Goal: Transaction & Acquisition: Purchase product/service

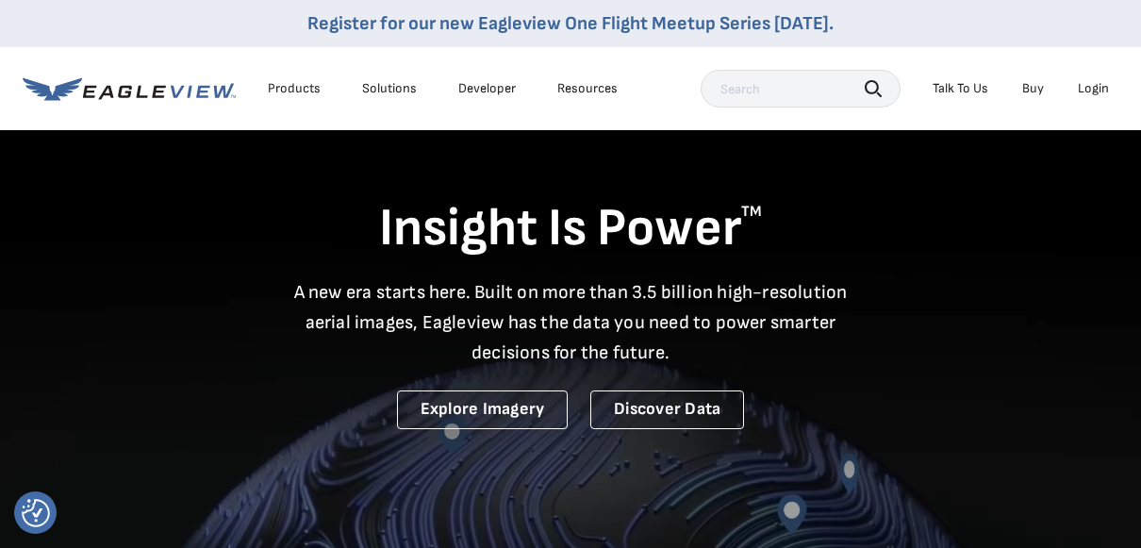
click at [1092, 87] on div "Login" at bounding box center [1092, 88] width 31 height 17
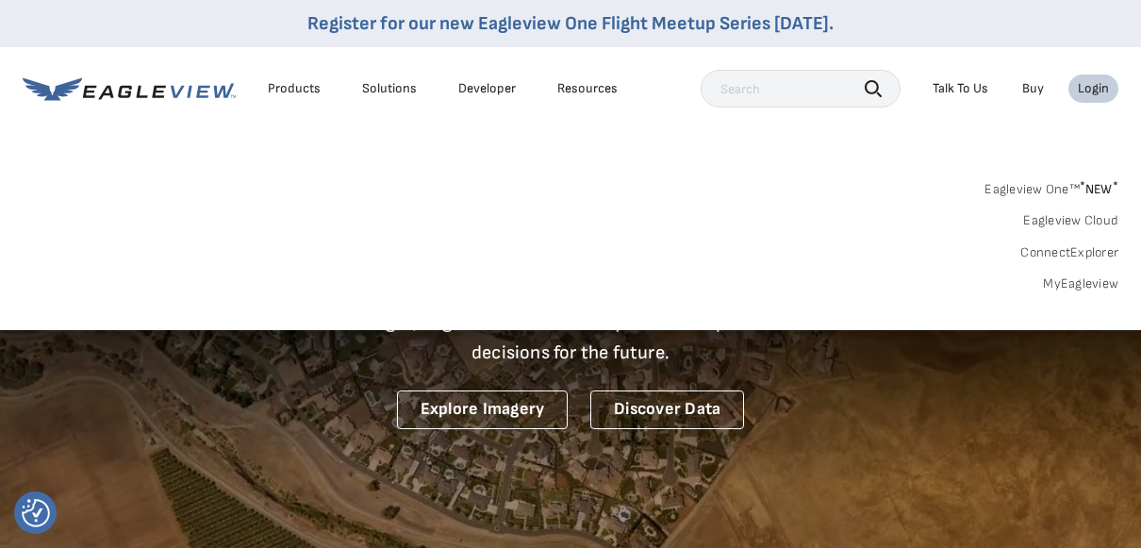
click at [1084, 280] on link "MyEagleview" at bounding box center [1080, 283] width 75 height 17
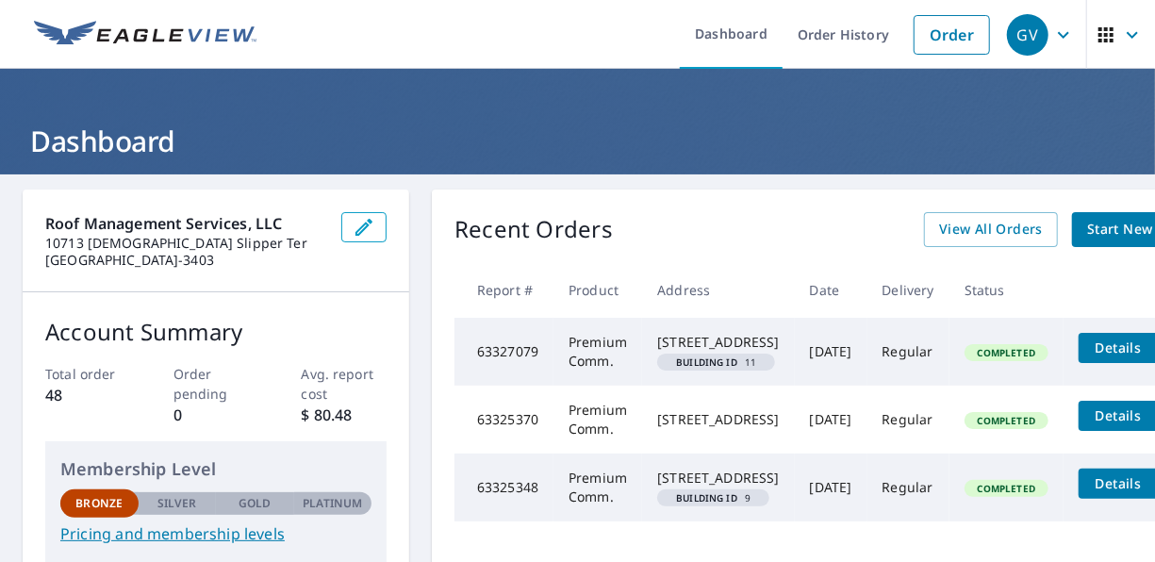
scroll to position [283, 0]
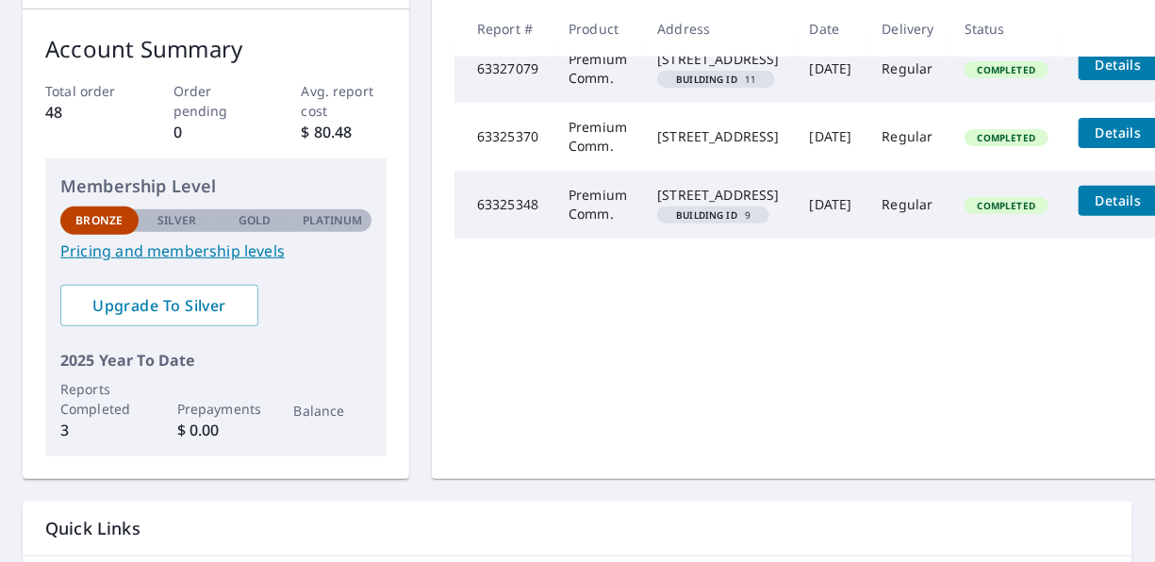
click at [251, 251] on link "Pricing and membership levels" at bounding box center [215, 250] width 311 height 23
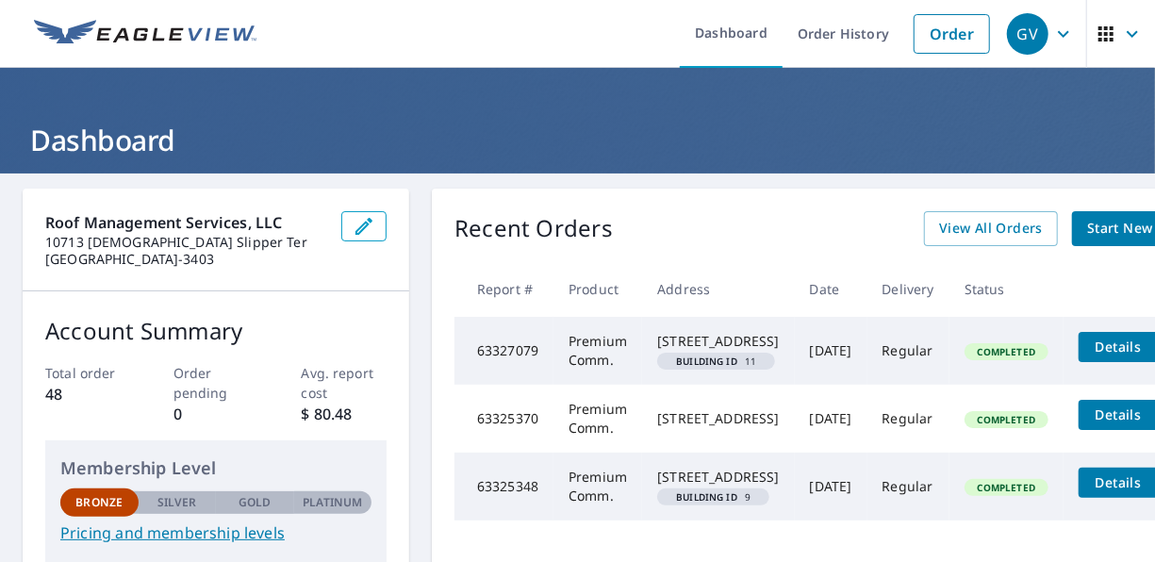
scroll to position [0, 0]
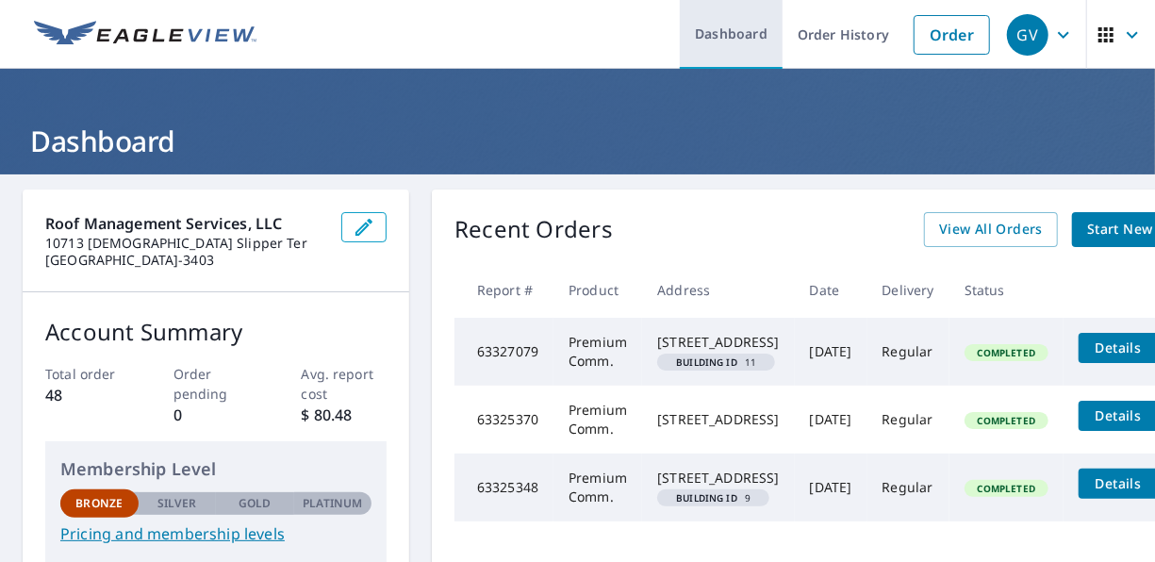
click at [729, 34] on link "Dashboard" at bounding box center [731, 34] width 103 height 69
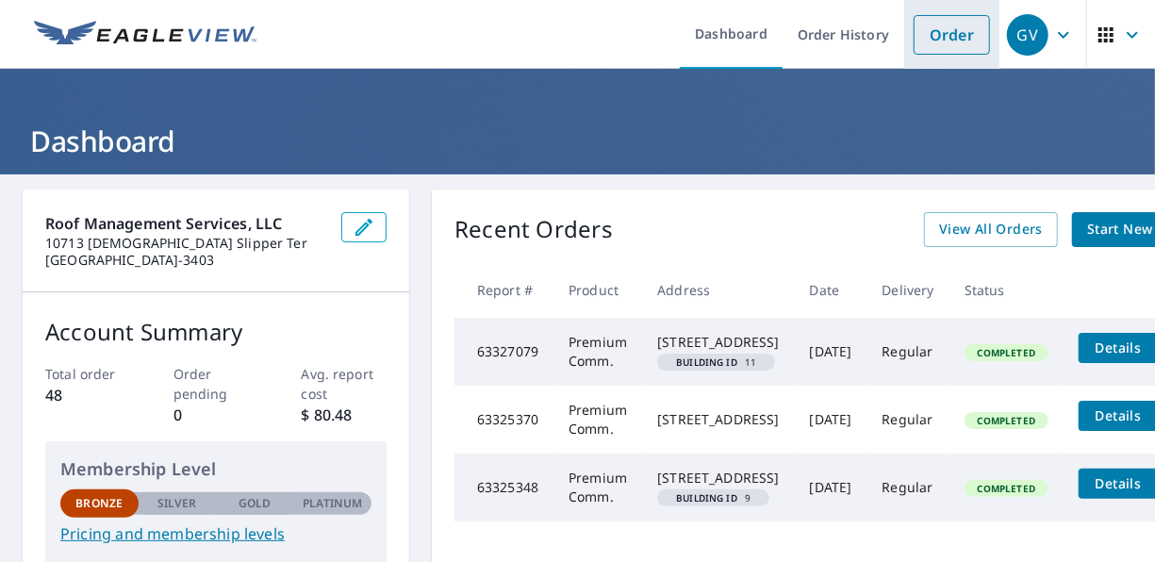
click at [931, 34] on link "Order" at bounding box center [951, 35] width 76 height 40
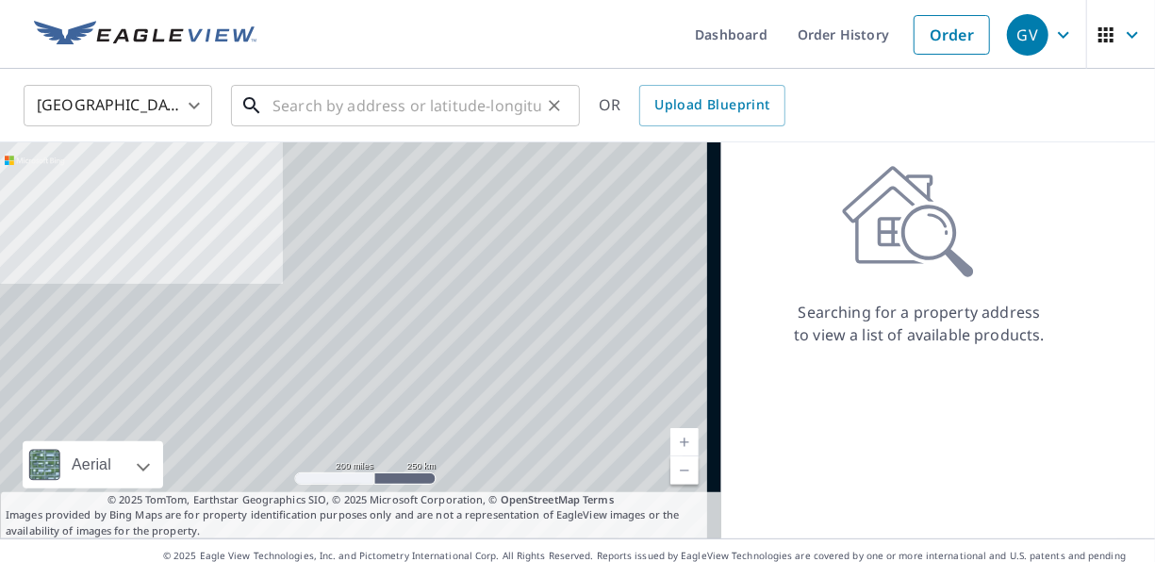
click at [283, 104] on input "text" at bounding box center [406, 105] width 269 height 53
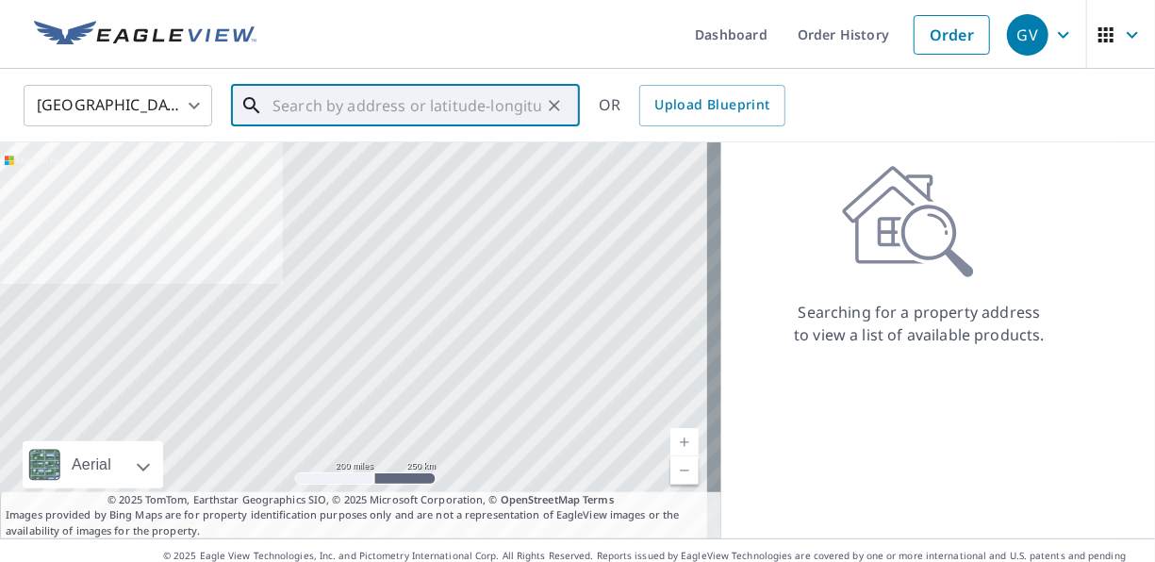
paste input "4385 Dale Blvd, Dale City, VA 22193"
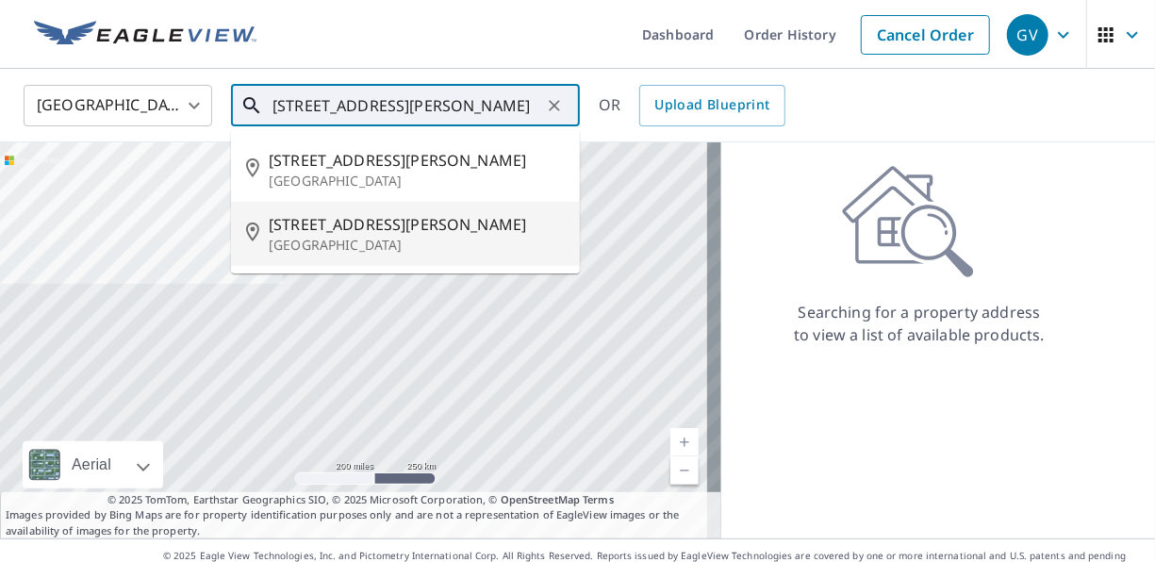
click at [335, 246] on p "Dale City, VA 22193" at bounding box center [417, 245] width 296 height 19
type input "4385 Dale Blvd Dale City, VA 22193"
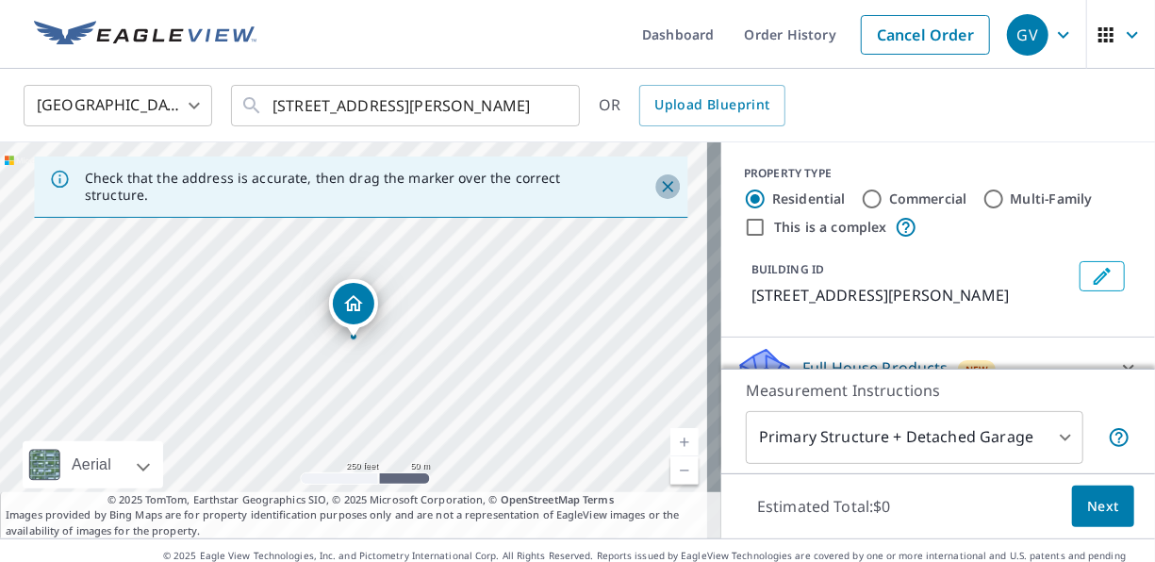
click at [662, 187] on icon "Close" at bounding box center [667, 186] width 11 height 11
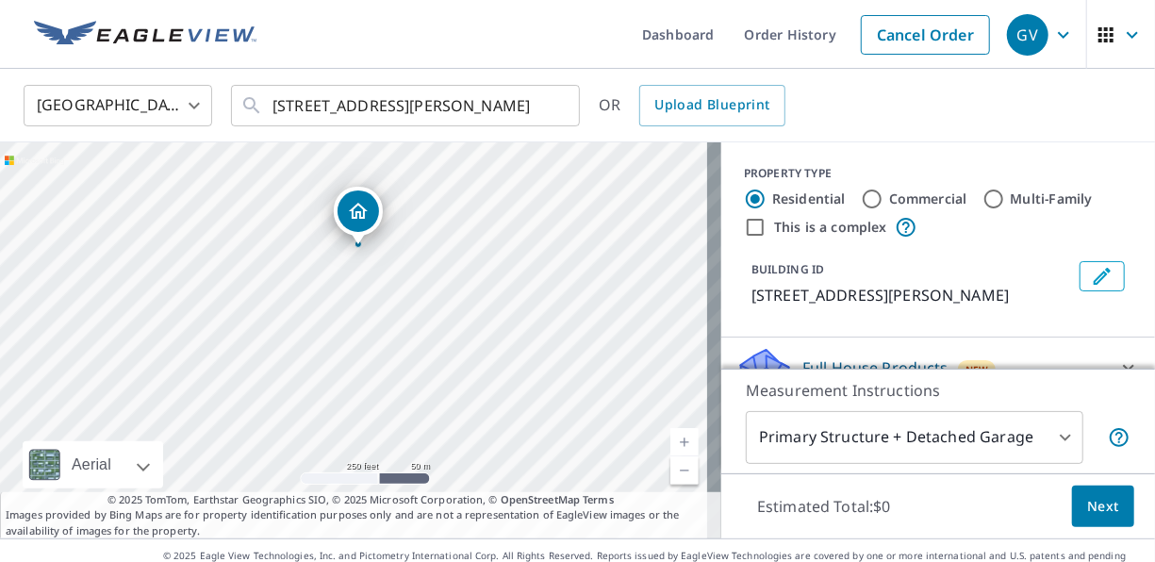
drag, startPoint x: 436, startPoint y: 386, endPoint x: 441, endPoint y: 294, distance: 92.5
click at [441, 294] on div "4385 Dale Blvd Dale City, VA 22193" at bounding box center [360, 340] width 721 height 396
drag, startPoint x: 361, startPoint y: 212, endPoint x: 411, endPoint y: 297, distance: 98.5
click at [861, 200] on input "Commercial" at bounding box center [872, 199] width 23 height 23
radio input "true"
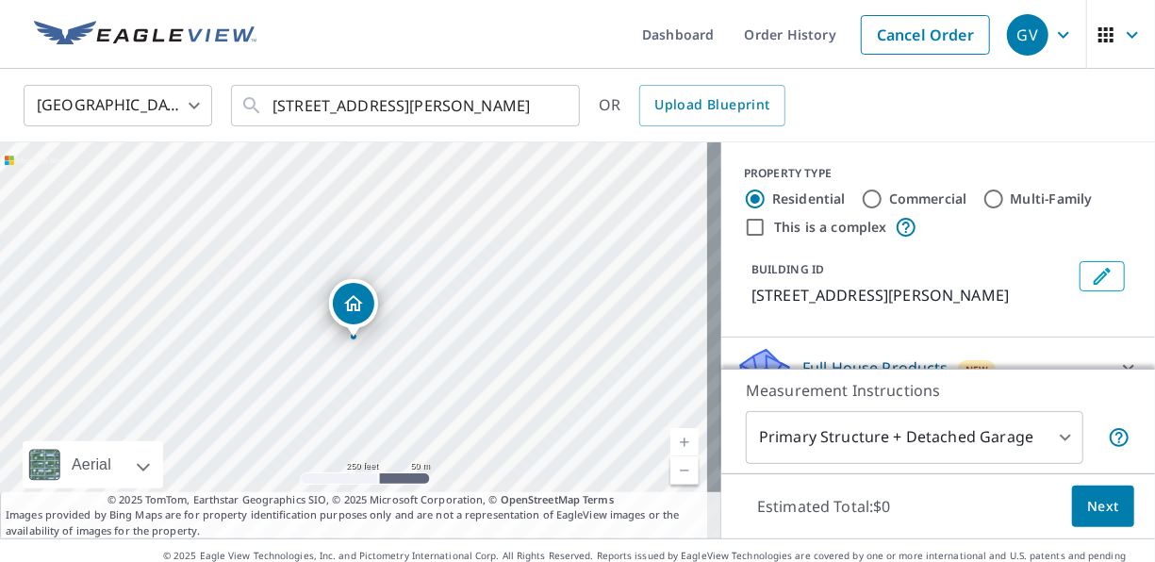
type input "4"
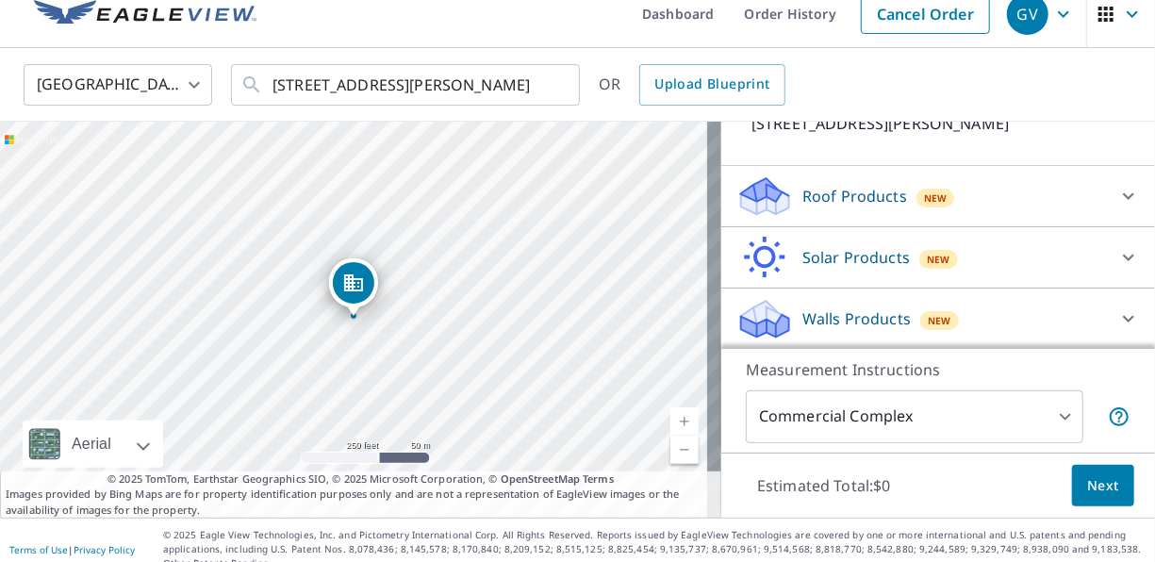
scroll to position [38, 0]
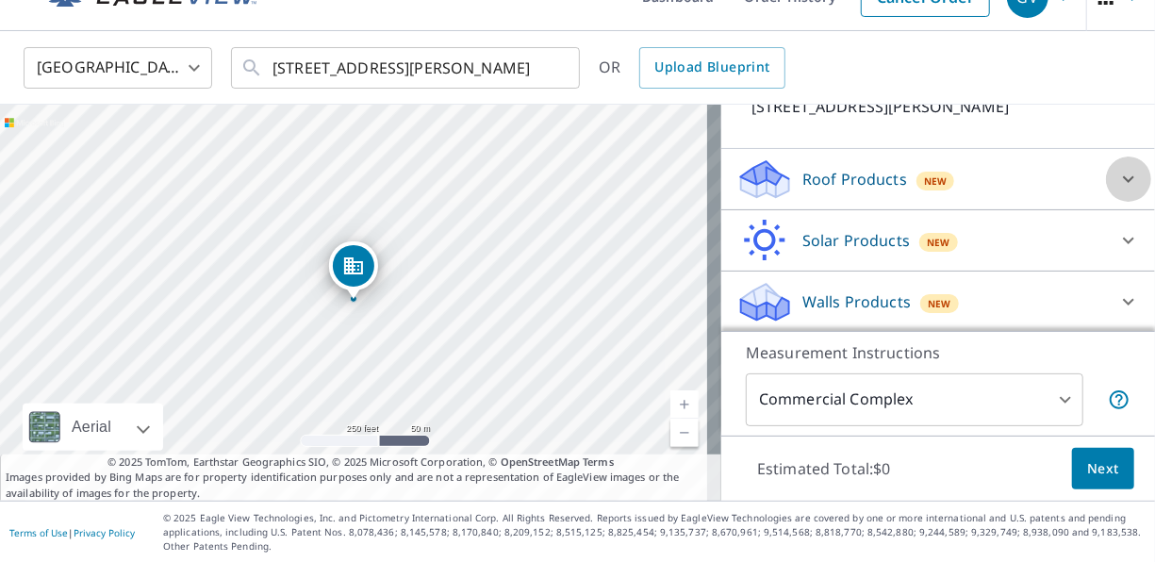
click at [1123, 176] on icon at bounding box center [1128, 179] width 11 height 7
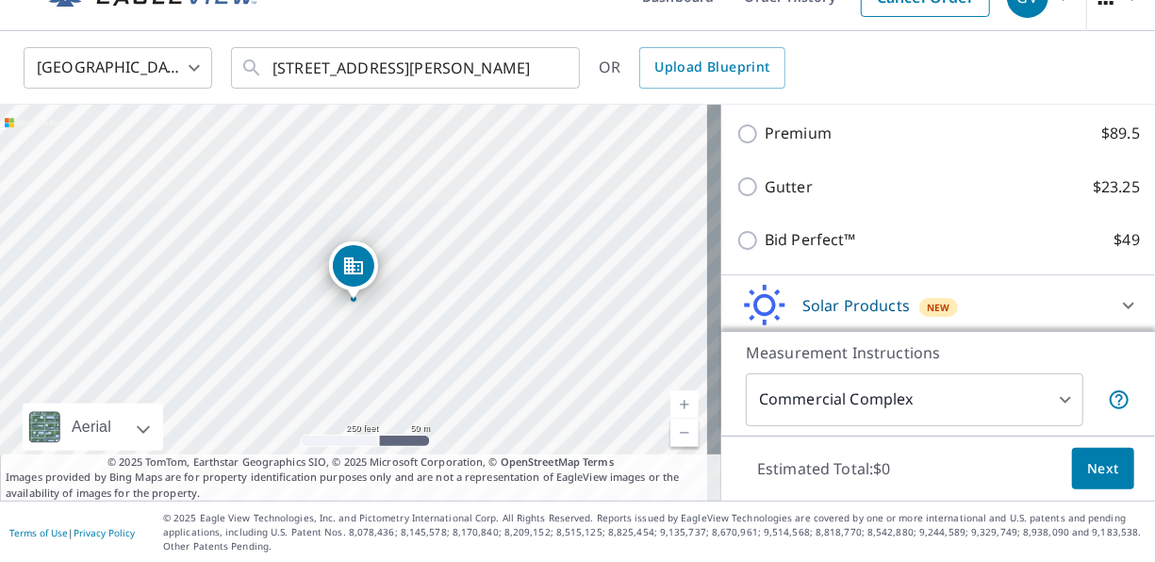
scroll to position [151, 0]
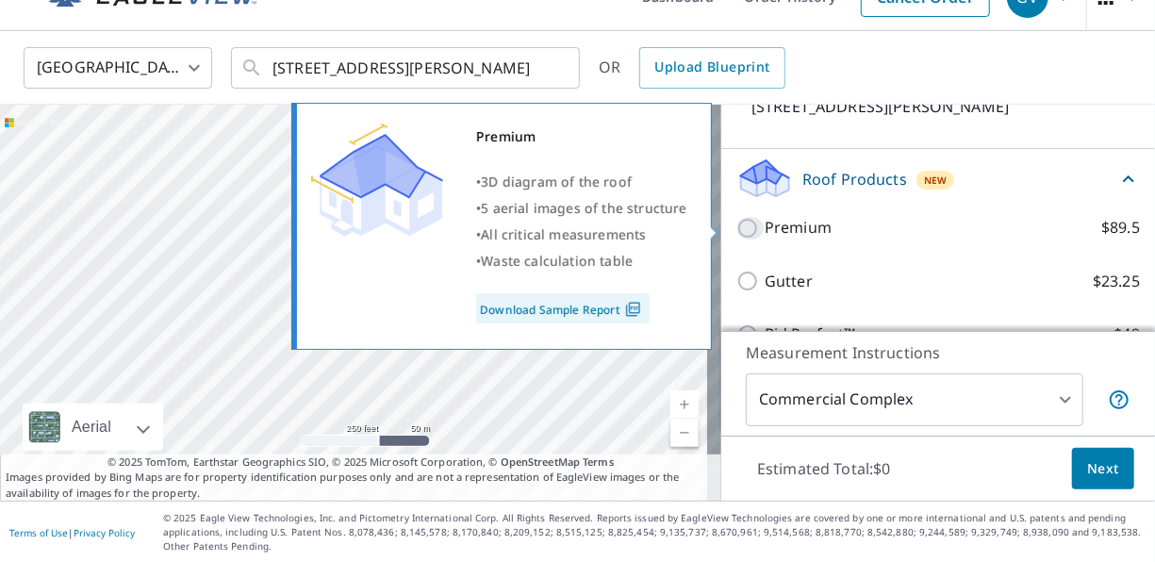
click at [736, 224] on input "Premium $89.5" at bounding box center [750, 228] width 28 height 23
checkbox input "true"
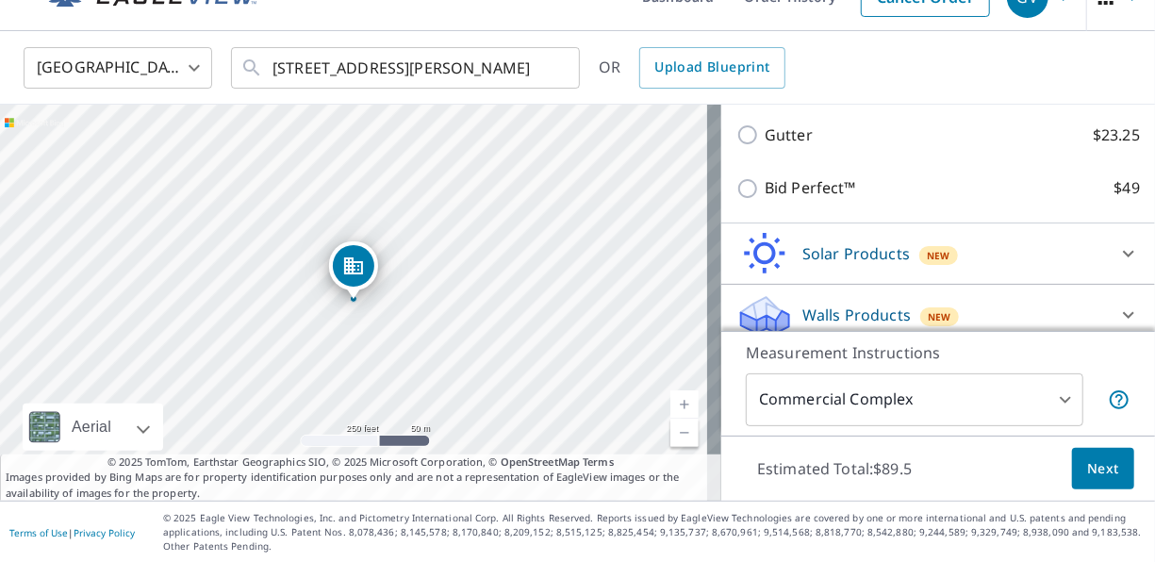
scroll to position [382, 0]
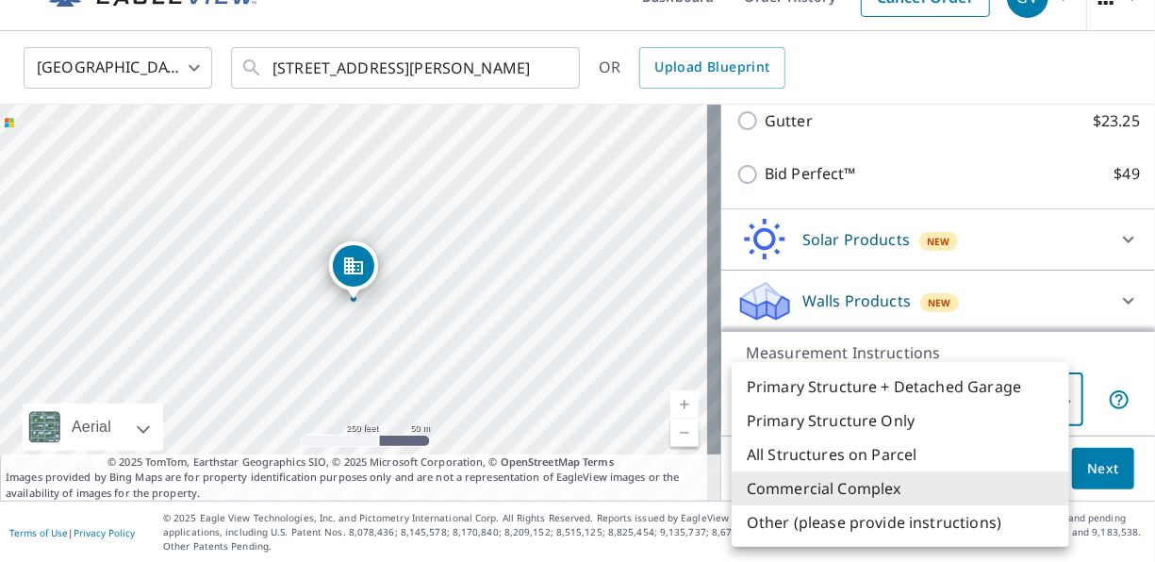
click at [1053, 400] on body "GV GV Dashboard Order History Cancel Order GV United States US ​ 4385 Dale Blvd…" at bounding box center [577, 281] width 1155 height 562
click at [953, 488] on li "Commercial Complex" at bounding box center [899, 488] width 337 height 34
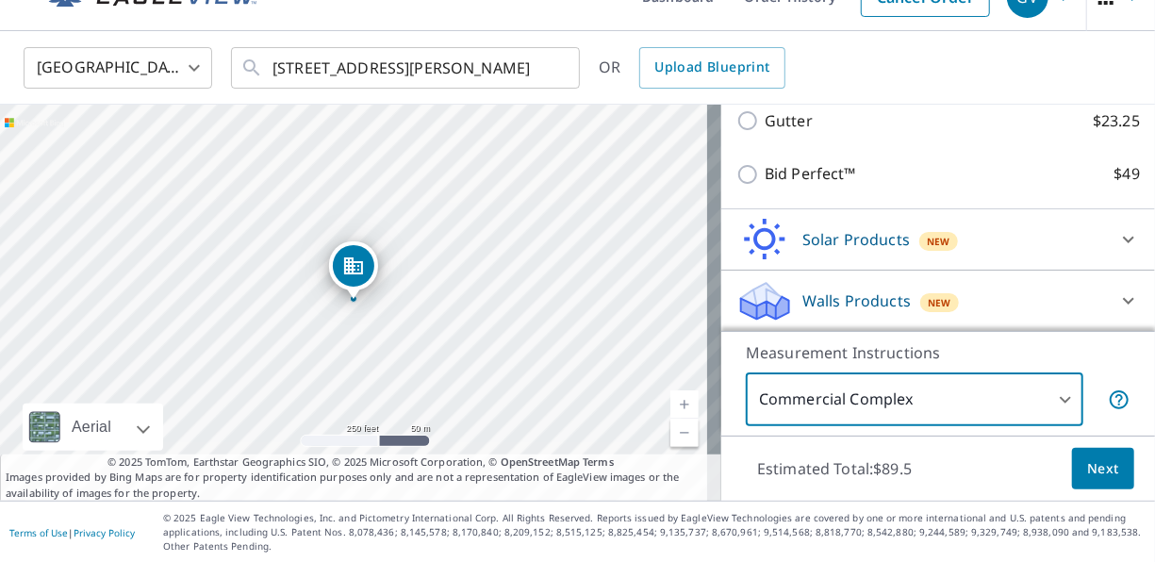
click at [1098, 465] on span "Next" at bounding box center [1103, 469] width 32 height 24
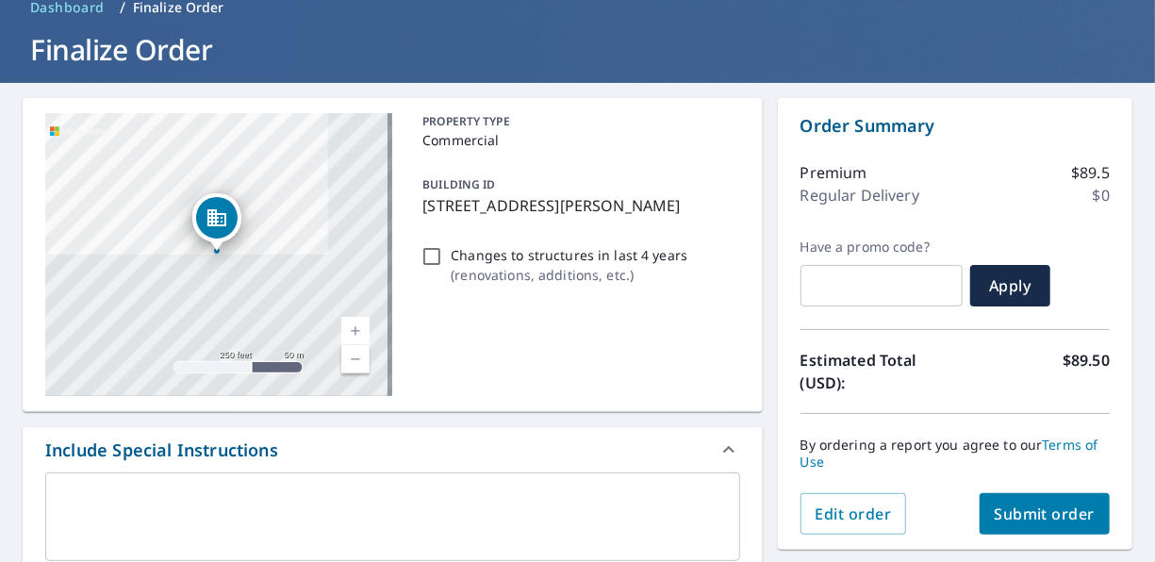
scroll to position [132, 0]
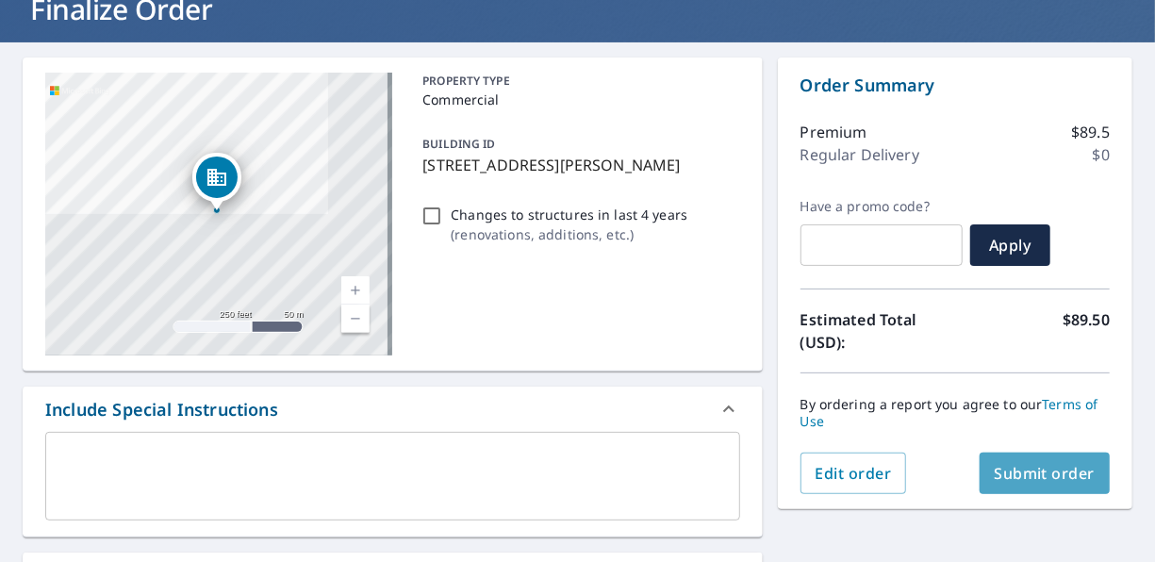
click at [1026, 468] on span "Submit order" at bounding box center [1044, 473] width 101 height 21
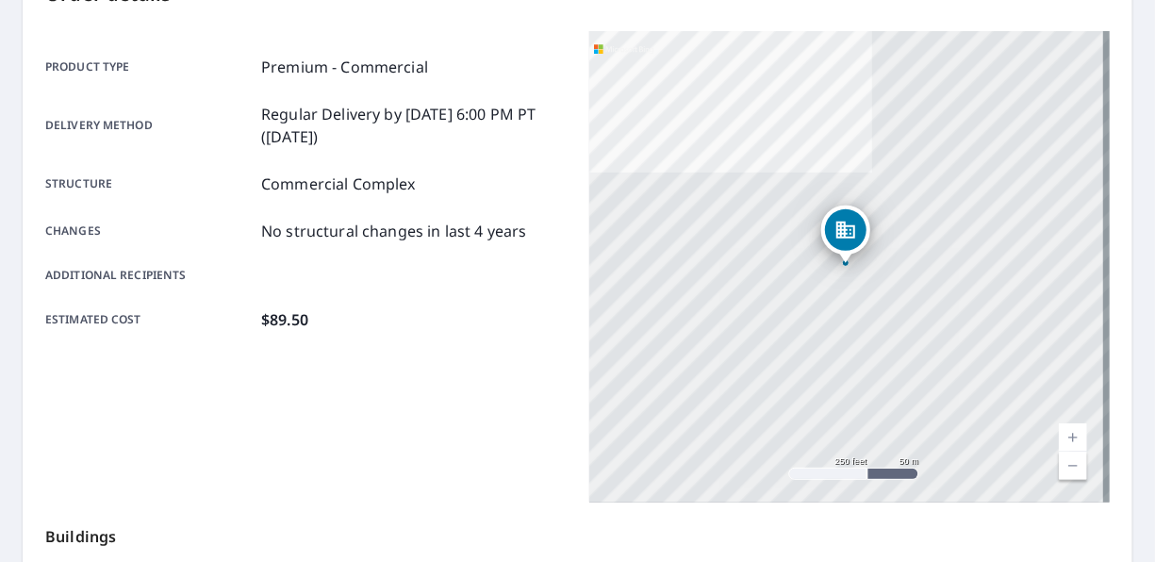
scroll to position [560, 0]
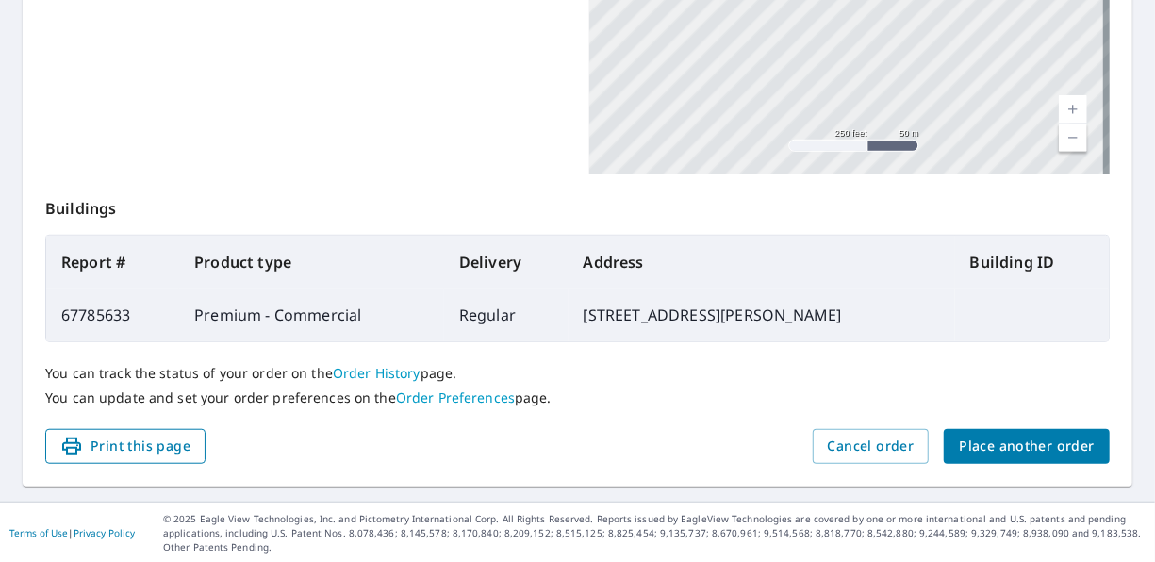
click at [148, 449] on span "Print this page" at bounding box center [125, 447] width 130 height 24
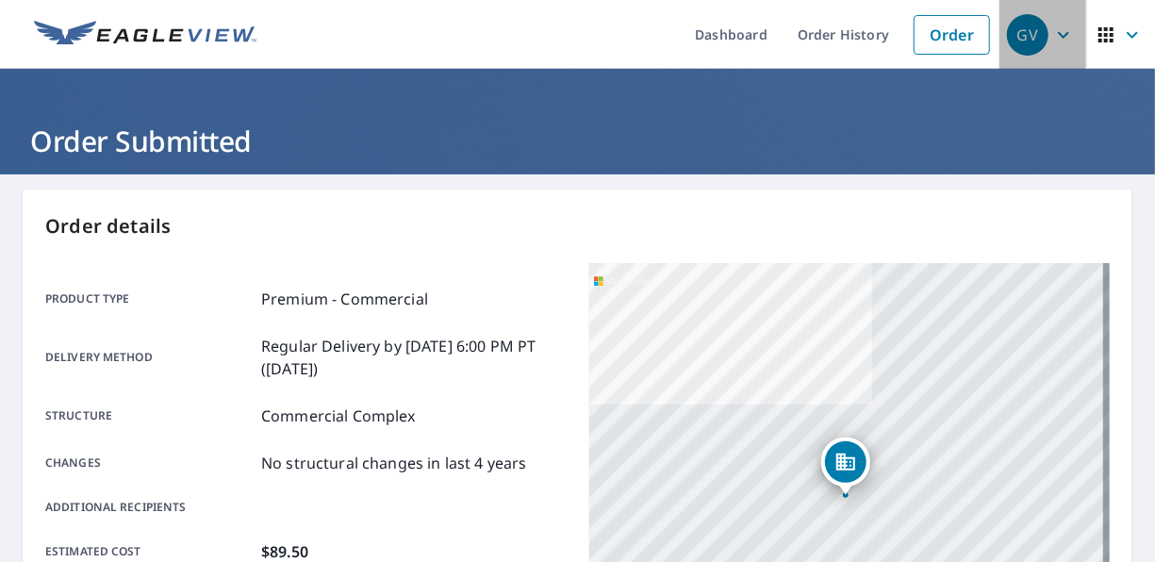
click at [1019, 29] on div "GV" at bounding box center [1027, 34] width 41 height 41
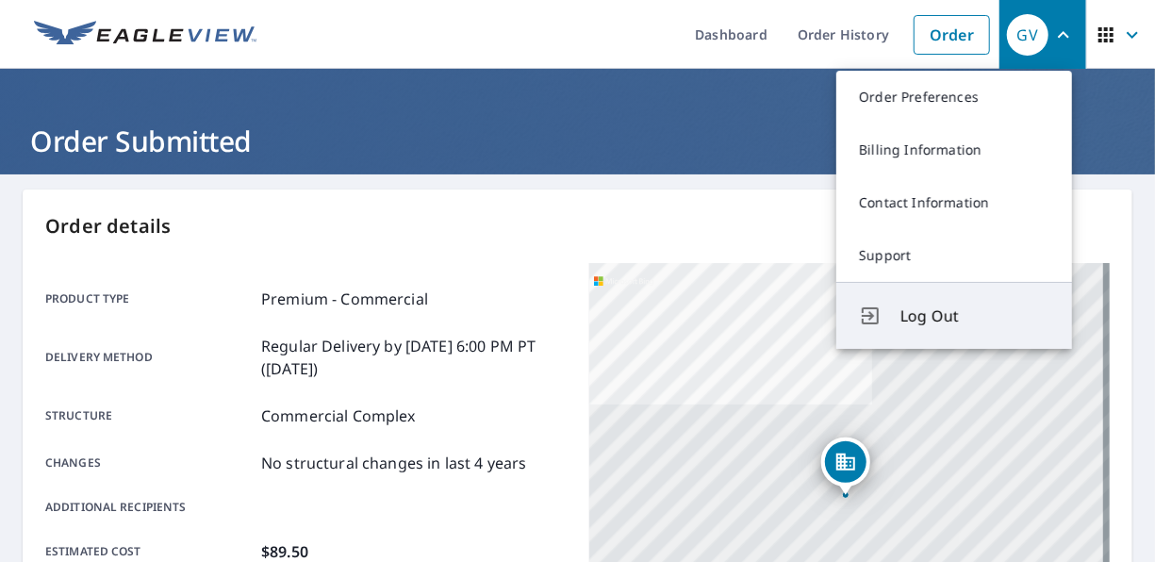
click at [920, 319] on span "Log Out" at bounding box center [974, 315] width 149 height 23
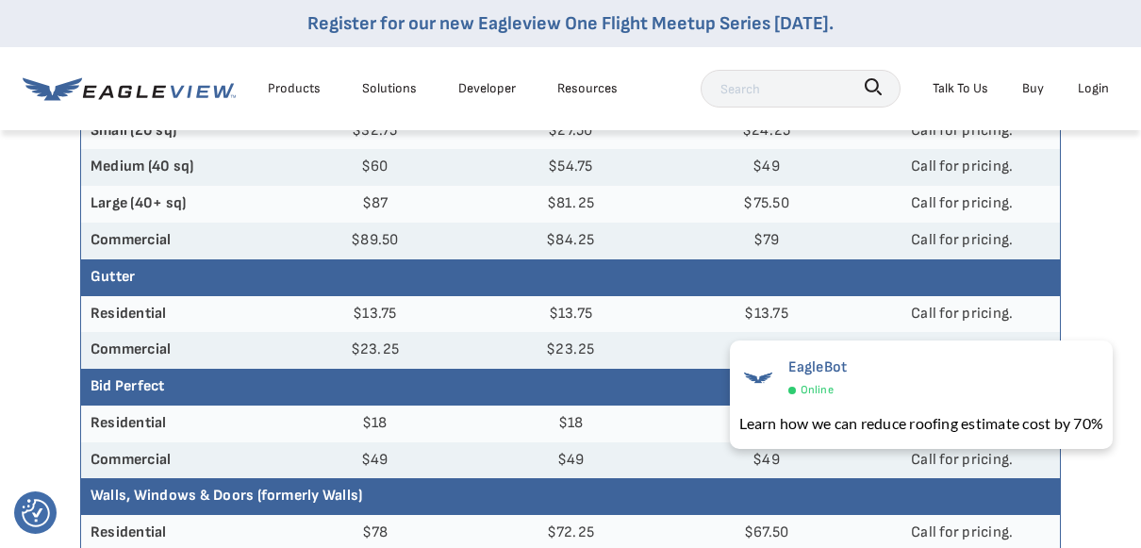
scroll to position [377, 0]
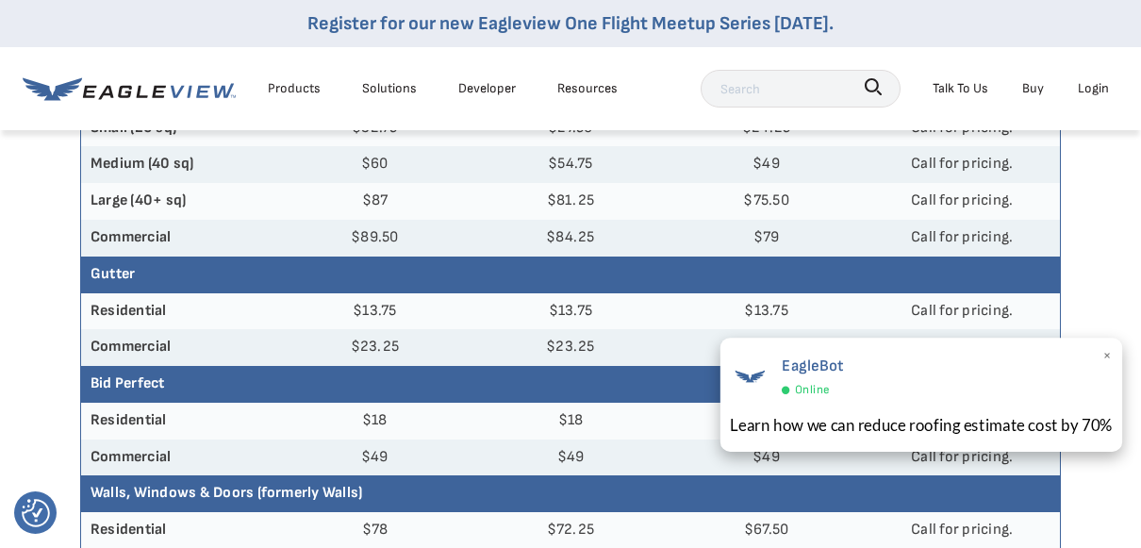
click at [1106, 358] on span "×" at bounding box center [1107, 357] width 10 height 28
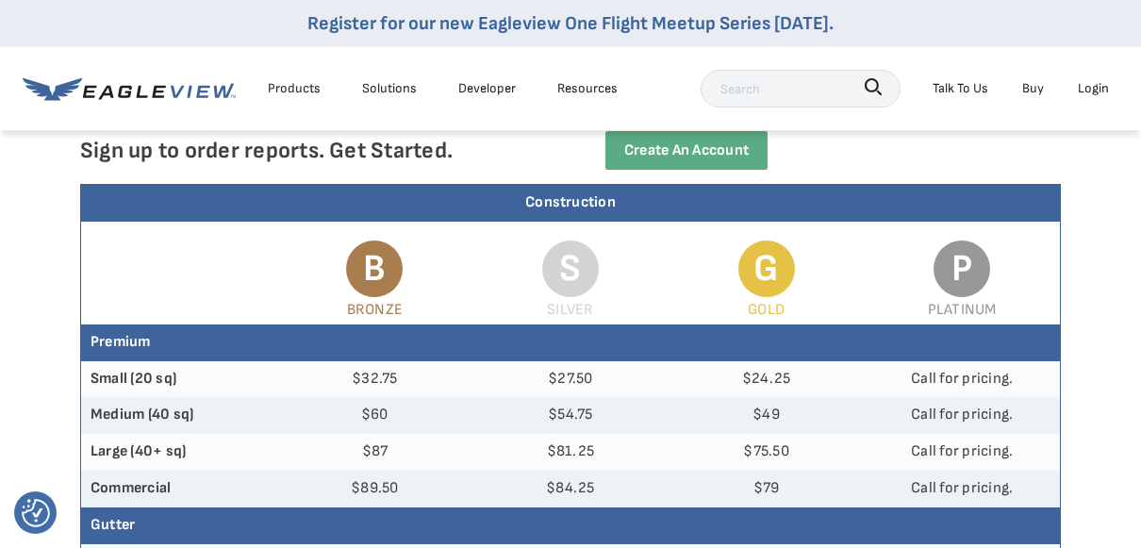
scroll to position [0, 0]
